Goal: Navigation & Orientation: Find specific page/section

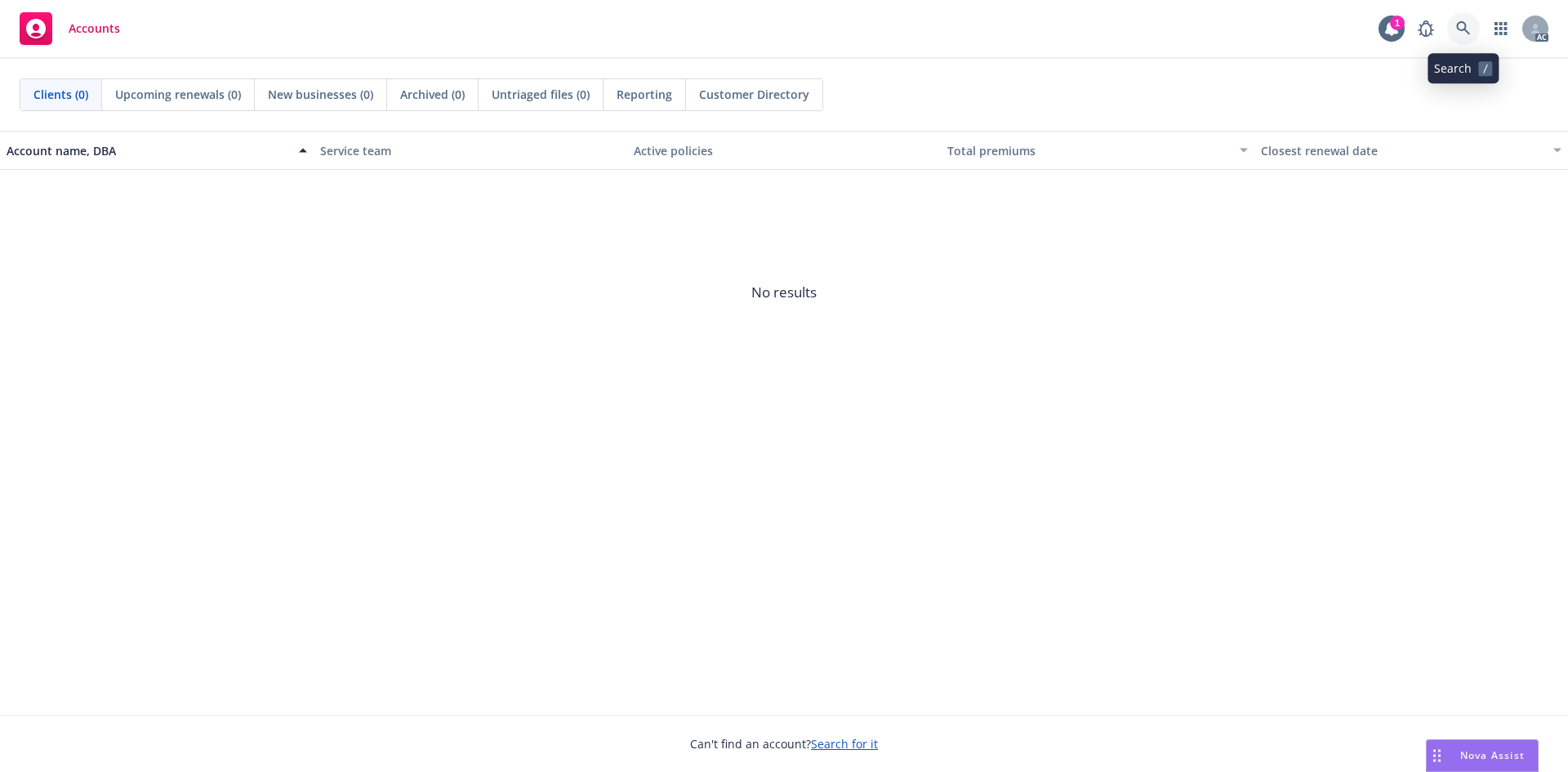
click at [1466, 27] on icon at bounding box center [1463, 28] width 14 height 14
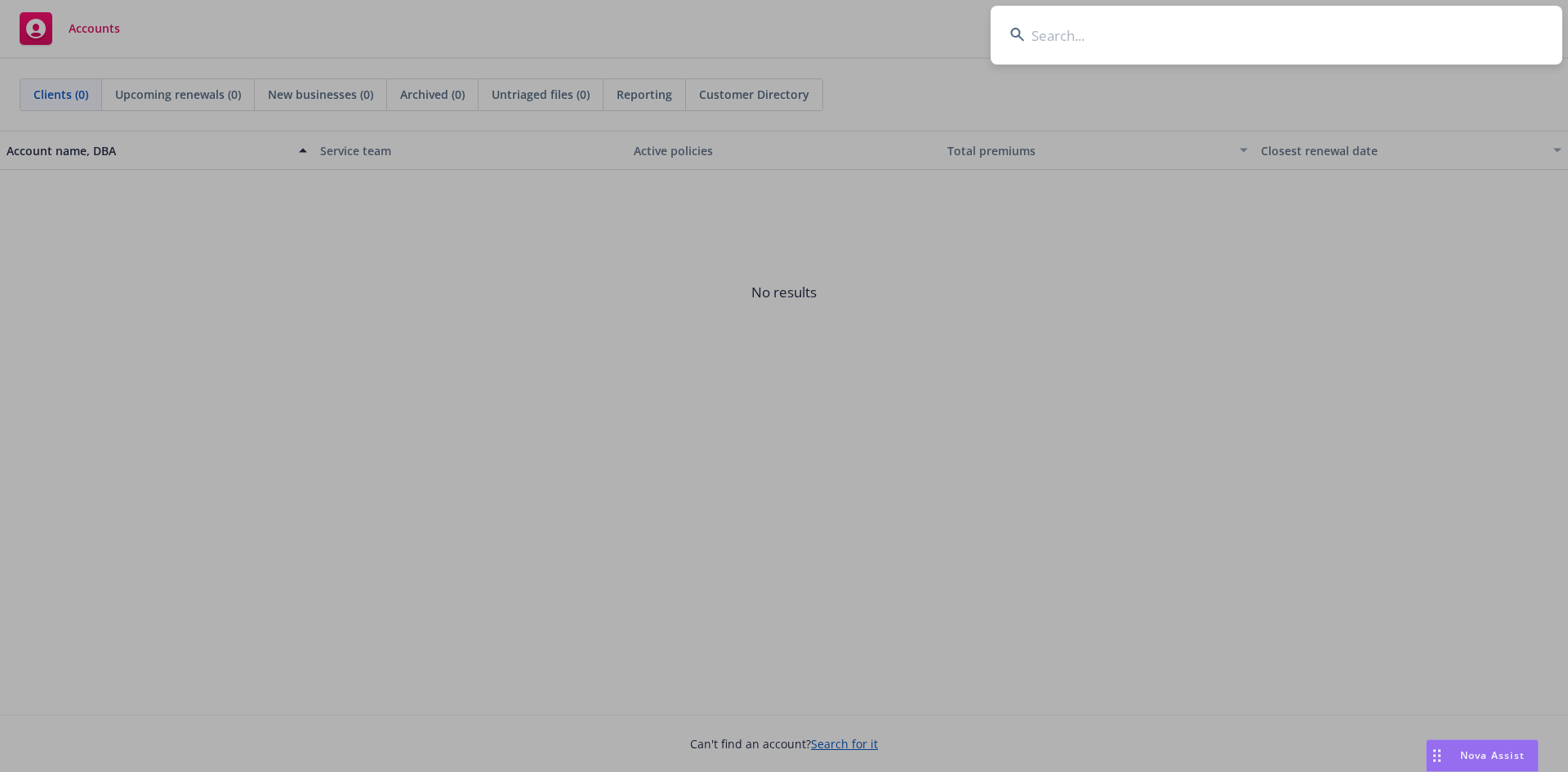
drag, startPoint x: 1071, startPoint y: 328, endPoint x: 1056, endPoint y: 322, distance: 16.2
